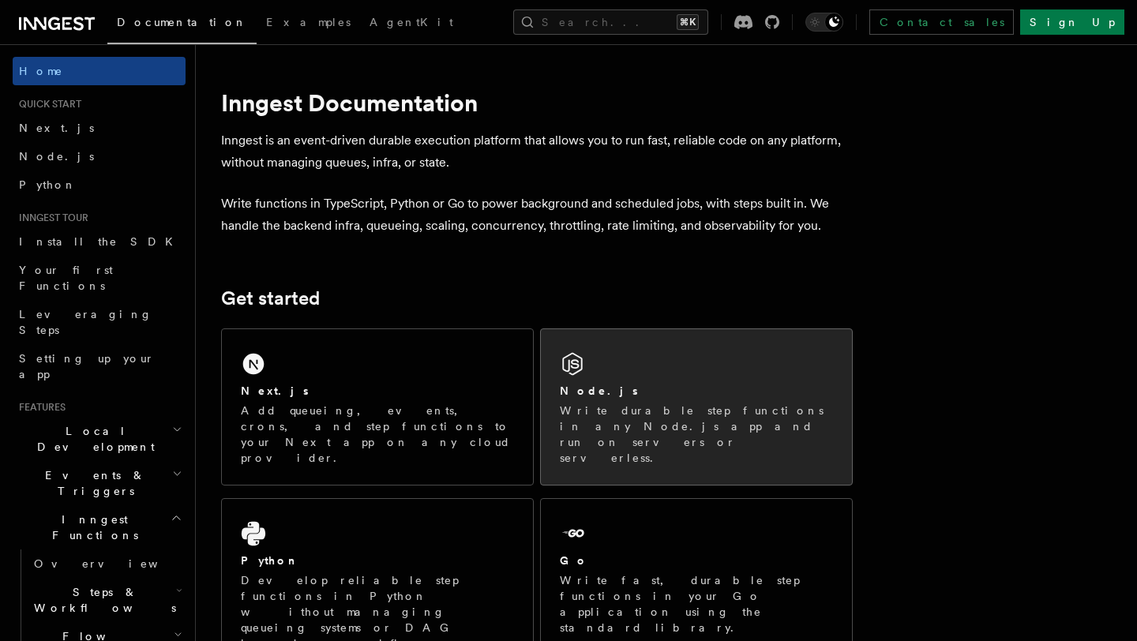
click at [632, 377] on div "Node.js Write durable step functions in any Node.js app and run on servers or s…" at bounding box center [696, 407] width 311 height 156
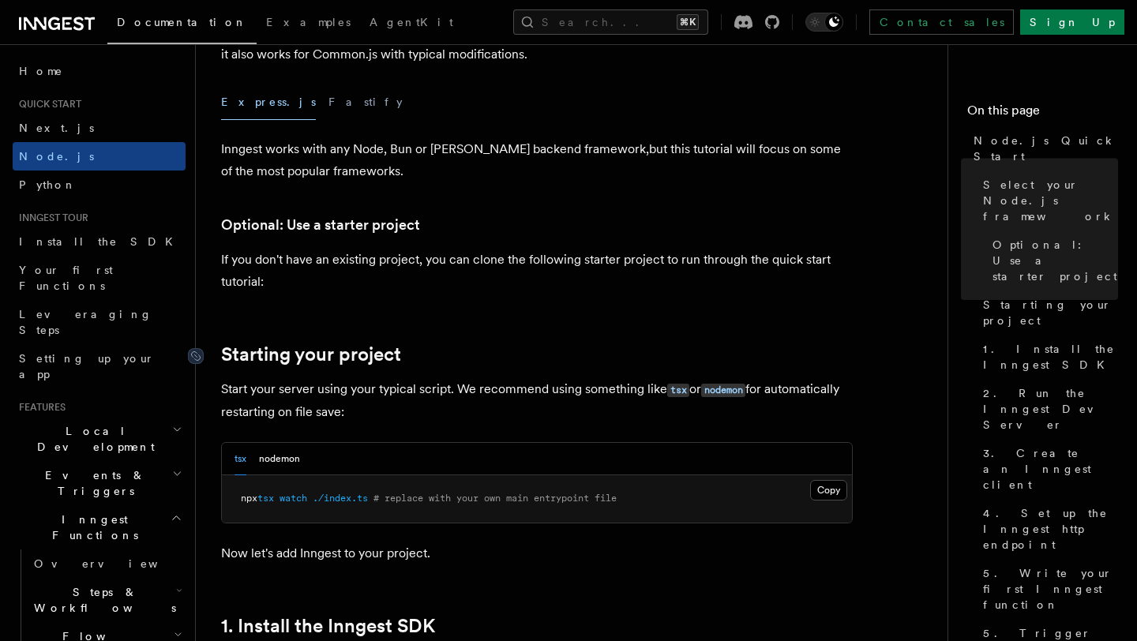
scroll to position [455, 0]
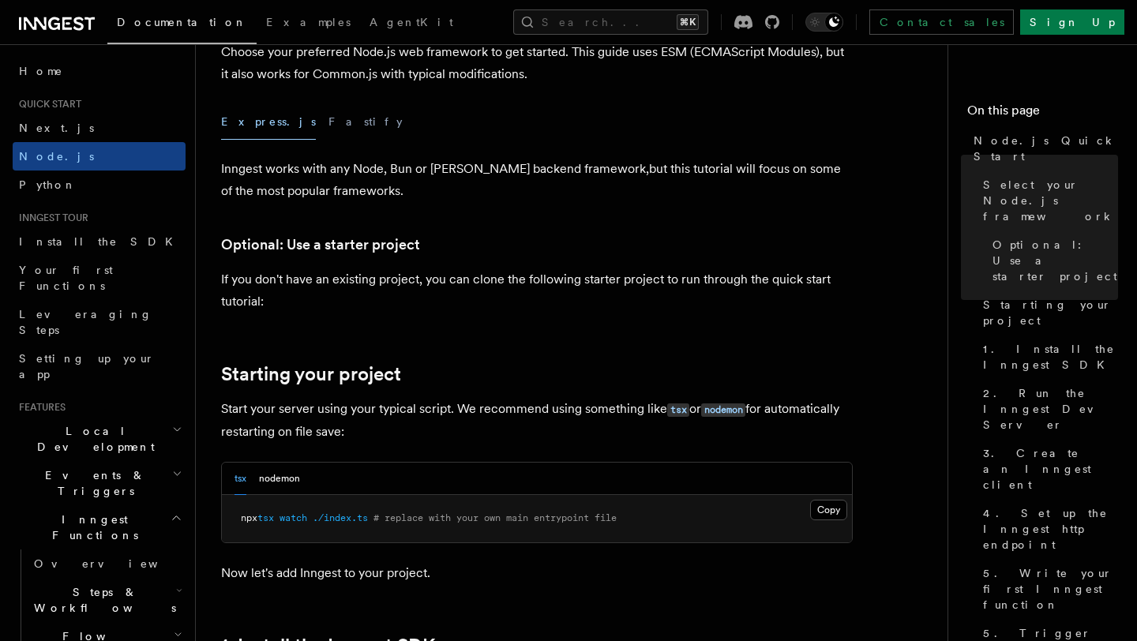
click at [237, 120] on button "Express.js" at bounding box center [268, 122] width 95 height 36
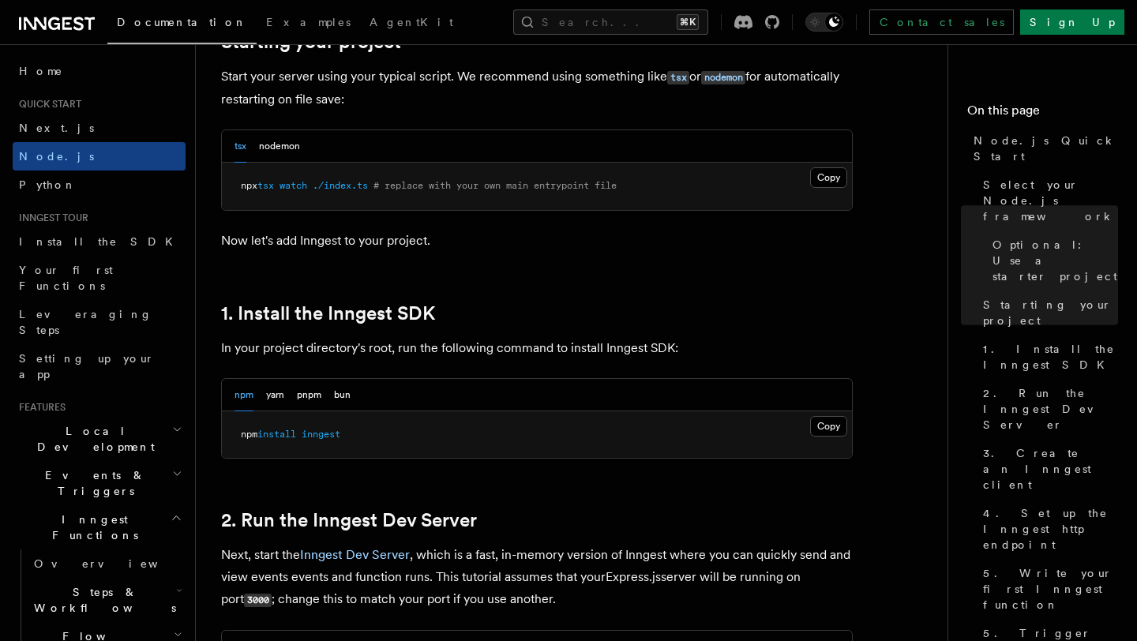
scroll to position [849, 0]
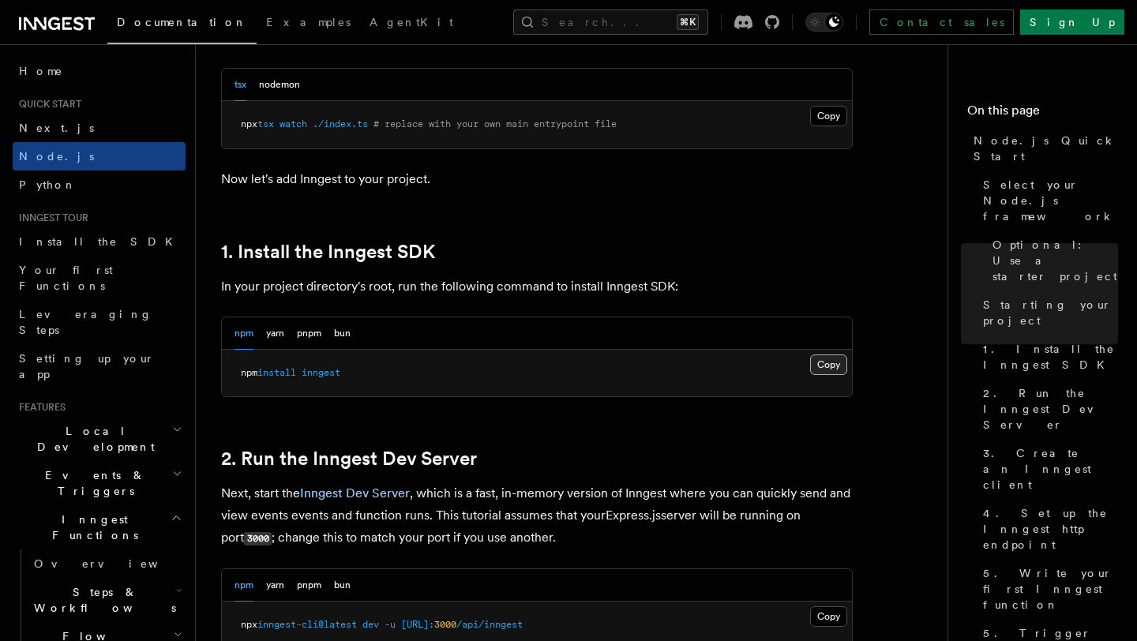
click at [831, 372] on button "Copy Copied" at bounding box center [828, 364] width 37 height 21
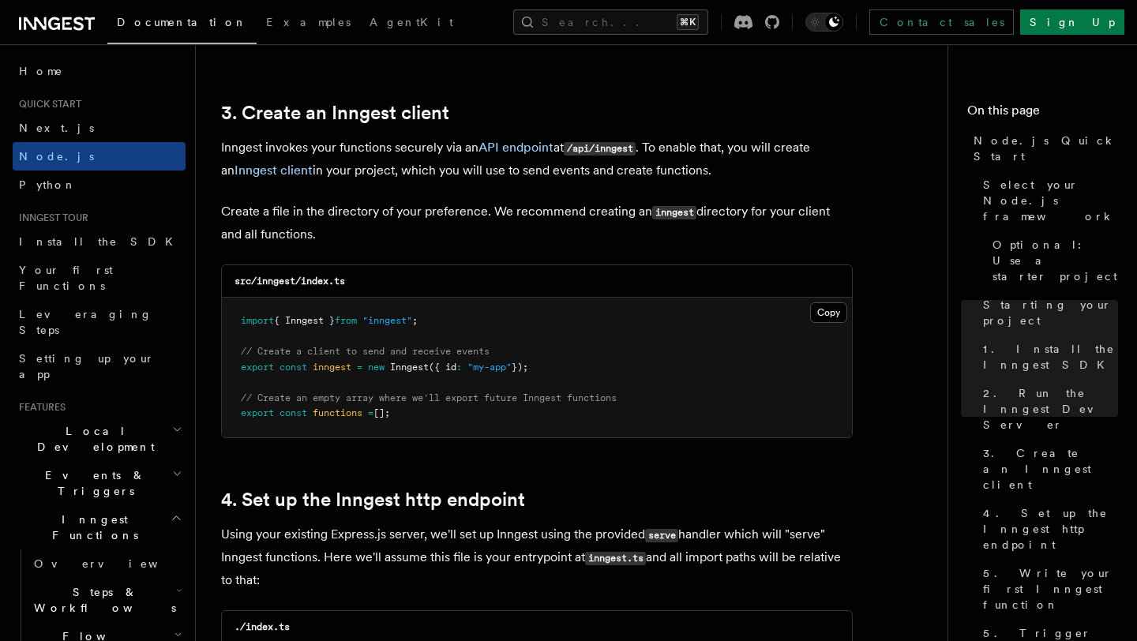
scroll to position [1976, 0]
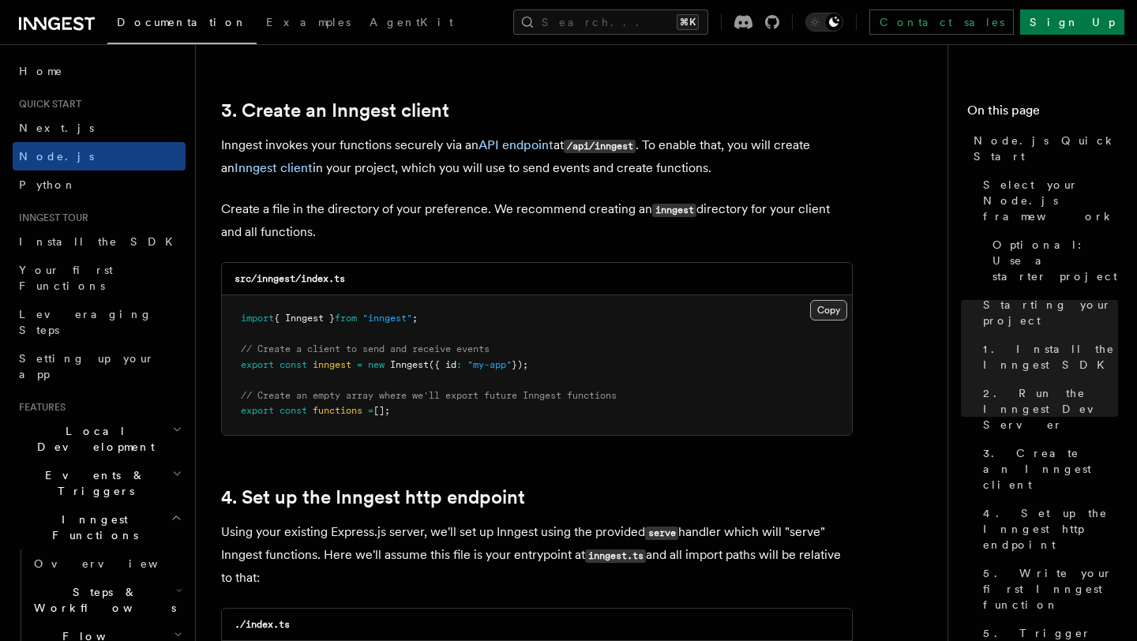
click at [831, 313] on button "Copy Copied" at bounding box center [828, 310] width 37 height 21
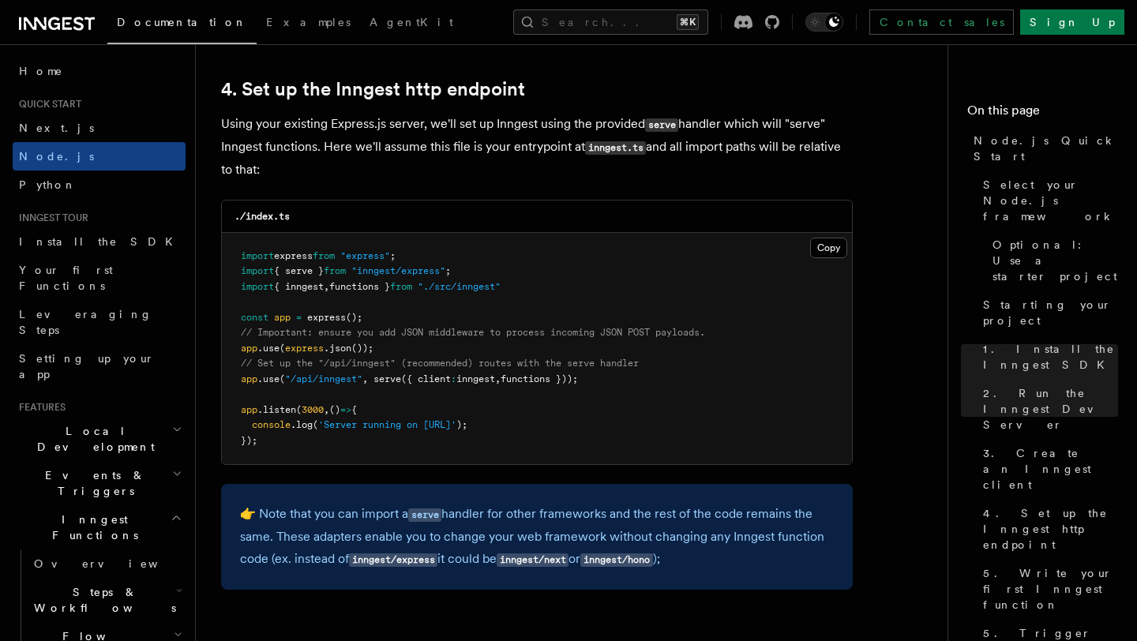
scroll to position [2385, 0]
drag, startPoint x: 377, startPoint y: 381, endPoint x: 572, endPoint y: 389, distance: 194.4
click at [572, 389] on pre "import express from "express" ; import { serve } from "inngest/express" ; impor…" at bounding box center [537, 348] width 630 height 232
drag, startPoint x: 377, startPoint y: 380, endPoint x: 587, endPoint y: 384, distance: 210.8
click at [578, 384] on span "app .use ( "/api/inngest" , serve ({ client : inngest , functions }));" at bounding box center [409, 378] width 337 height 11
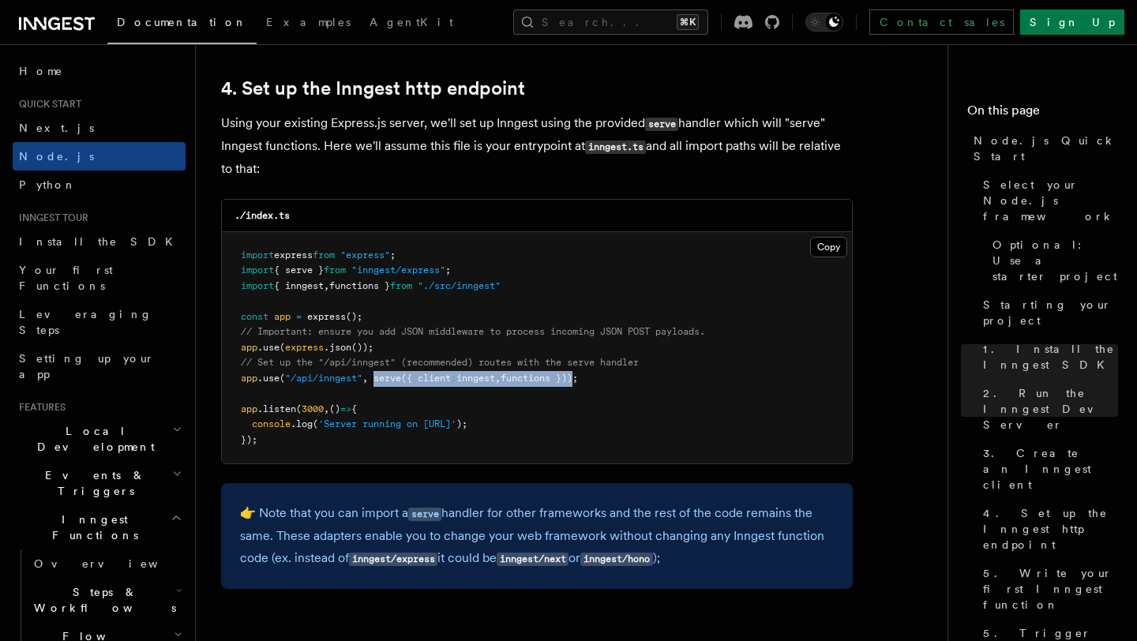
copy span "serve ({ client : inngest , functions })"
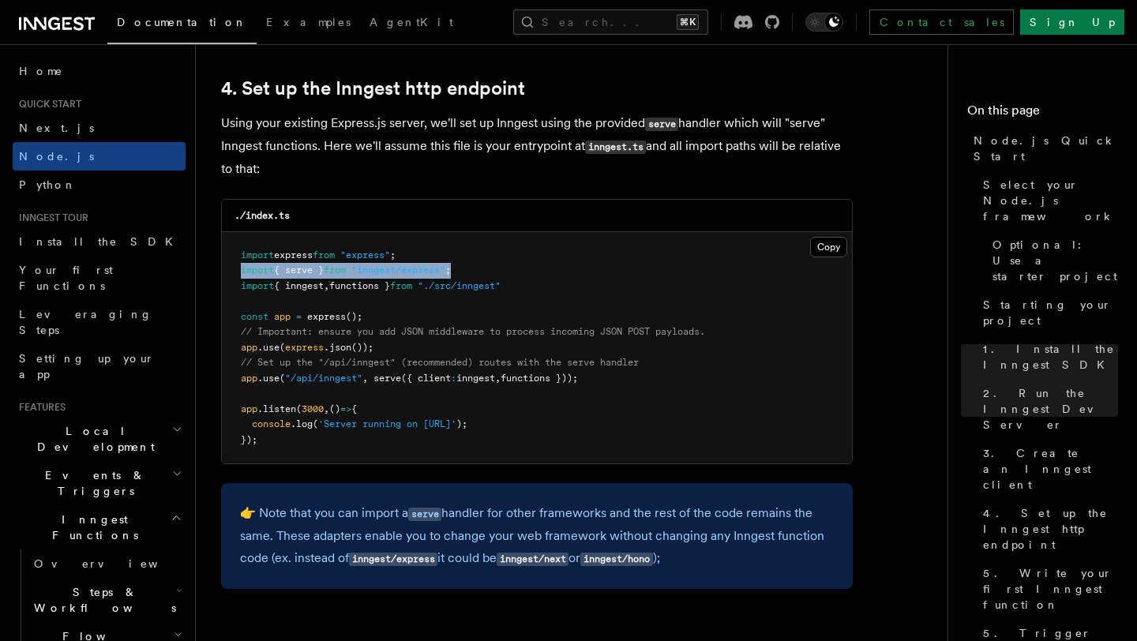
drag, startPoint x: 473, startPoint y: 275, endPoint x: 238, endPoint y: 268, distance: 234.5
click at [238, 268] on pre "import express from "express" ; import { serve } from "inngest/express" ; impor…" at bounding box center [537, 348] width 630 height 232
copy span "import { serve } from "inngest/express" ;"
